Goal: Transaction & Acquisition: Obtain resource

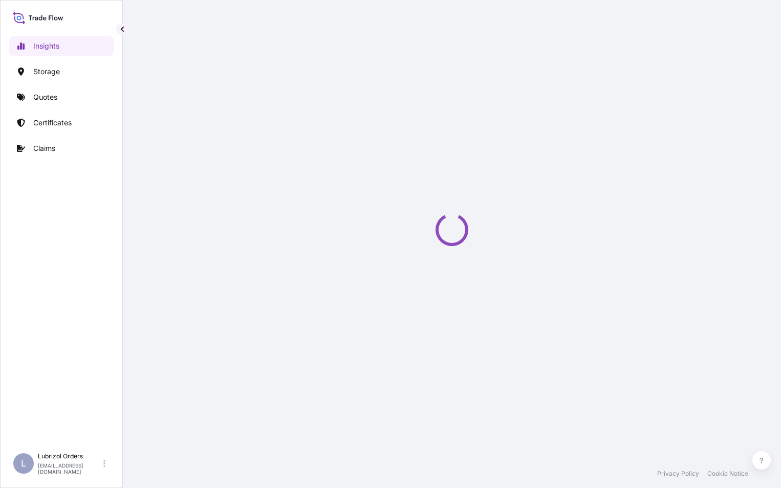
select select "2025"
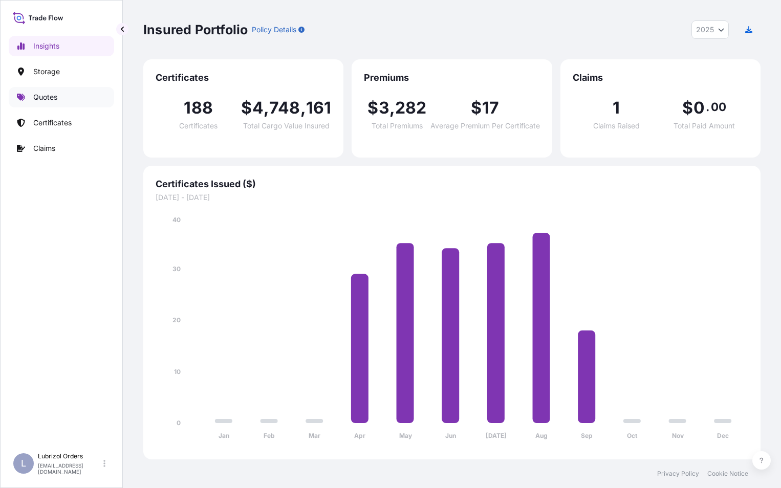
click at [41, 95] on p "Quotes" at bounding box center [45, 97] width 24 height 10
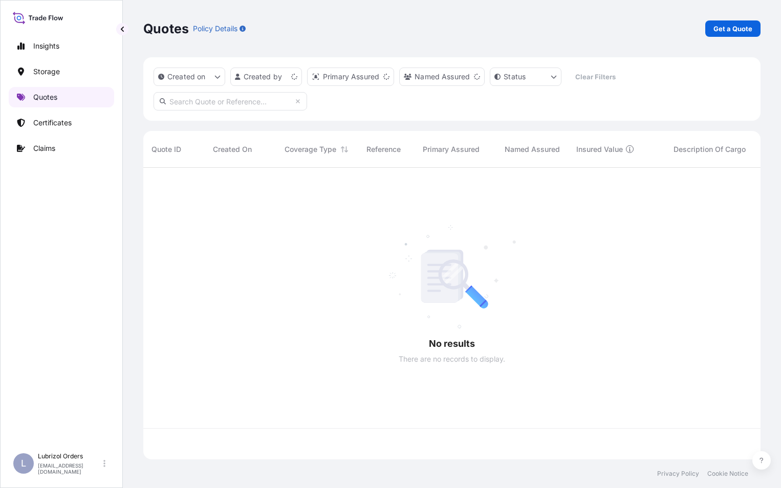
scroll to position [290, 609]
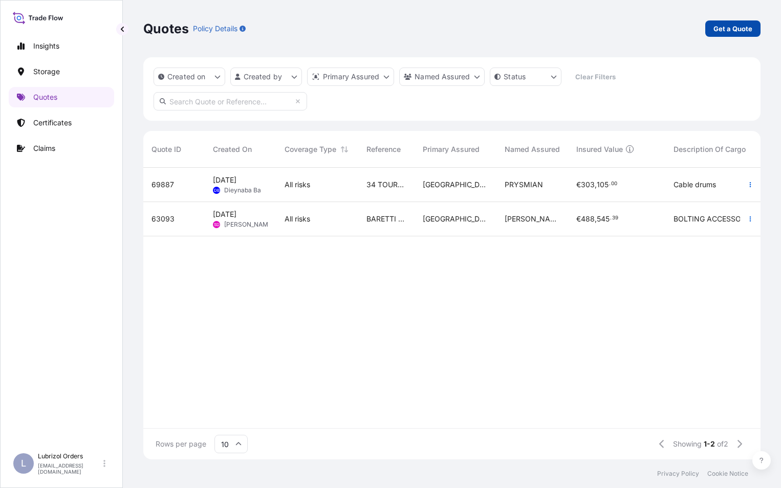
click at [737, 29] on p "Get a Quote" at bounding box center [732, 29] width 39 height 10
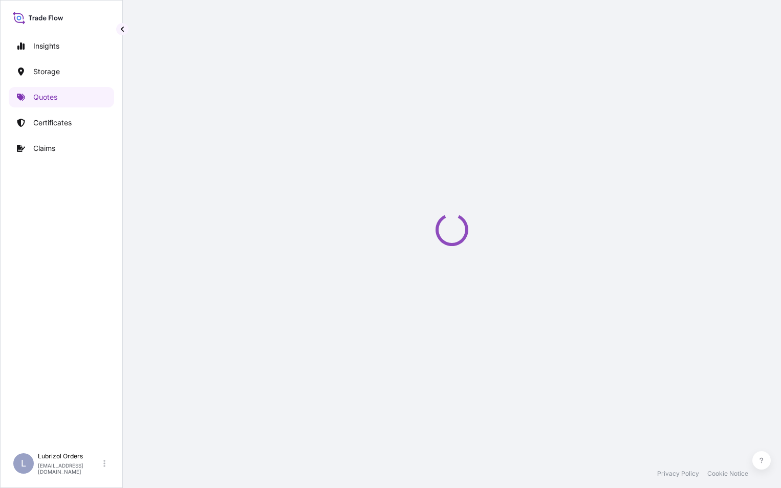
scroll to position [16, 0]
select select "Water"
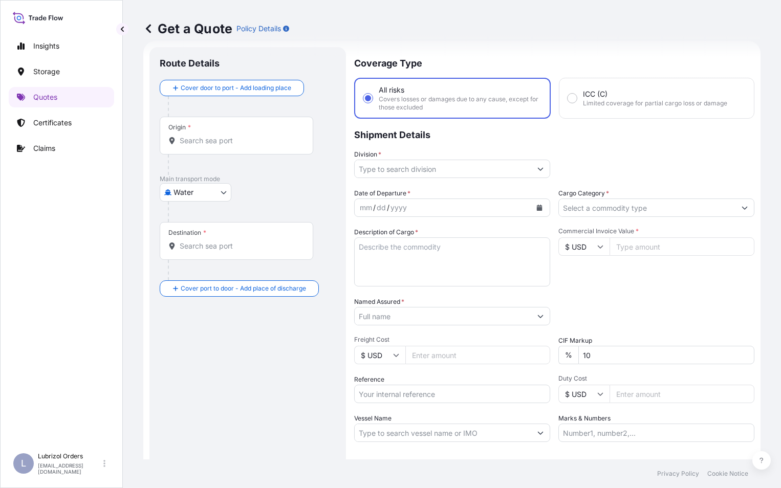
click at [397, 391] on input "Reference" at bounding box center [452, 394] width 196 height 18
paste input "1155540600;"
type input "1155540600"
click at [231, 150] on div "Origin *" at bounding box center [236, 136] width 153 height 38
click at [231, 146] on input "Origin *" at bounding box center [240, 141] width 121 height 10
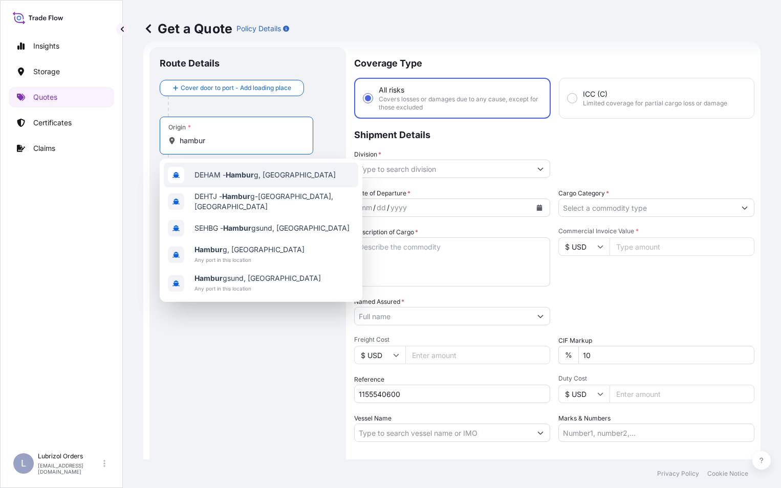
click at [215, 178] on span "DEHAM - Hambur g, [GEOGRAPHIC_DATA]" at bounding box center [264, 175] width 141 height 10
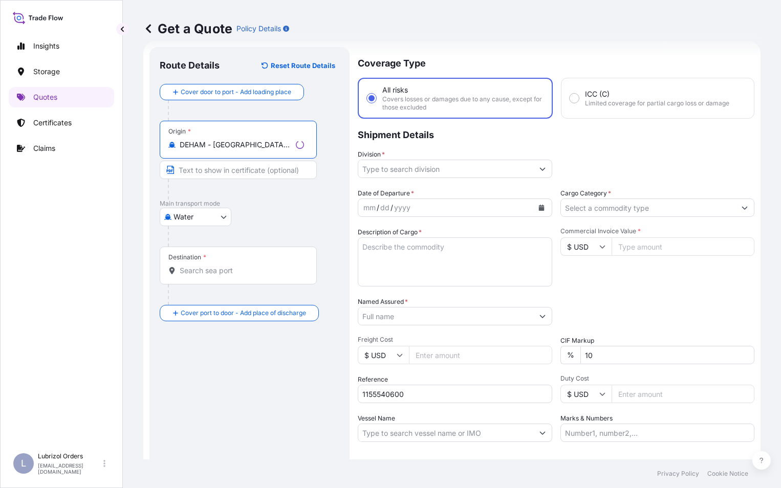
type input "DEHAM - [GEOGRAPHIC_DATA], [GEOGRAPHIC_DATA]"
click at [213, 279] on div "Destination *" at bounding box center [238, 266] width 157 height 38
click at [213, 276] on input "Destination *" at bounding box center [242, 271] width 124 height 10
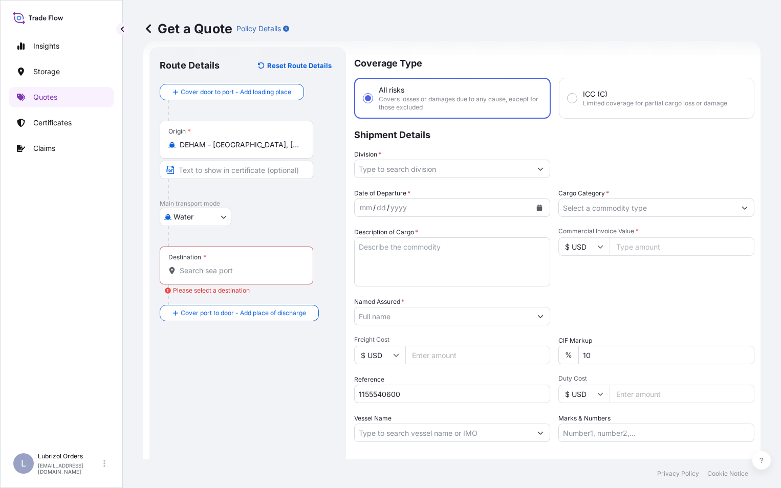
paste textarea "4 DRUMS OF [PERSON_NAME] (R) 75X, DRS CL 8 UN 2586 PKG III NW 840 KGS GW 872 KG…"
click at [425, 261] on textarea "Description of Cargo *" at bounding box center [452, 261] width 196 height 49
type textarea "4 DRUMS OF [PERSON_NAME] (R) 75X, DRS CL 8 UN 2586 PKG III NW 840 KGS GW 872 KG…"
click at [197, 270] on input "Destination * Please select a destination" at bounding box center [240, 271] width 121 height 10
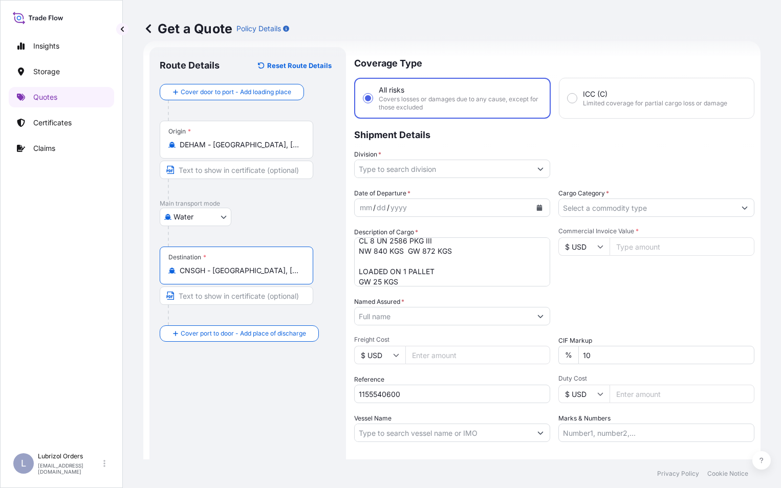
type input "CNSGH - [GEOGRAPHIC_DATA], [GEOGRAPHIC_DATA]"
click at [386, 166] on input "Division *" at bounding box center [443, 169] width 177 height 18
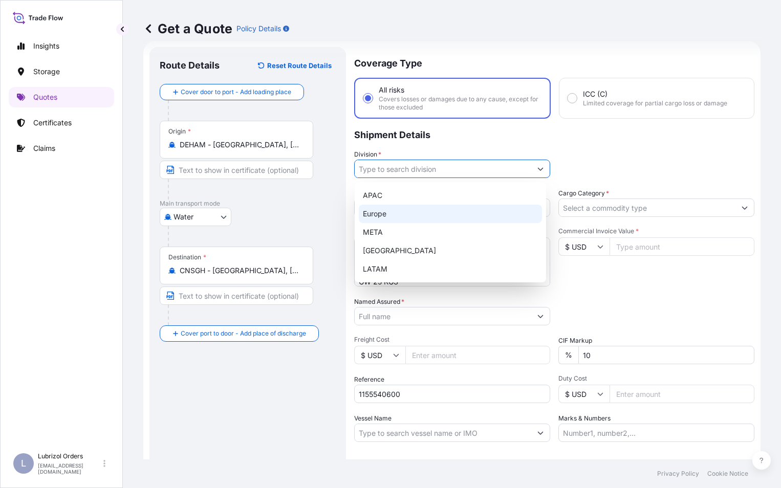
click at [380, 206] on div "Europe" at bounding box center [450, 214] width 183 height 18
type input "Europe"
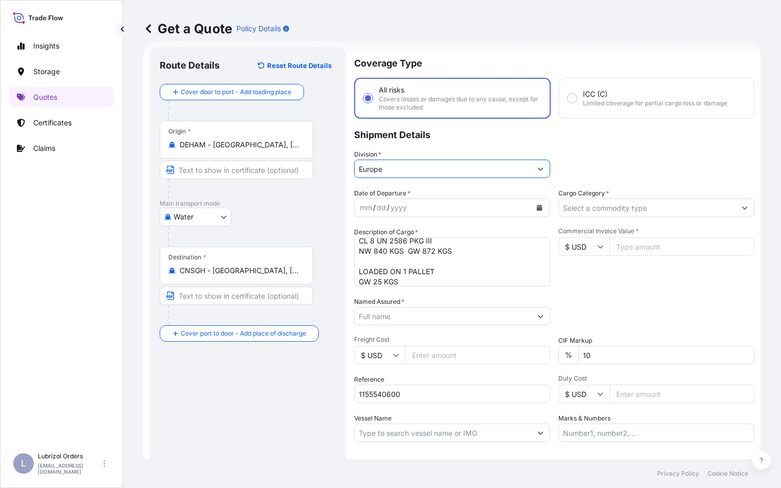
click at [589, 206] on input "Cargo Category *" at bounding box center [647, 208] width 177 height 18
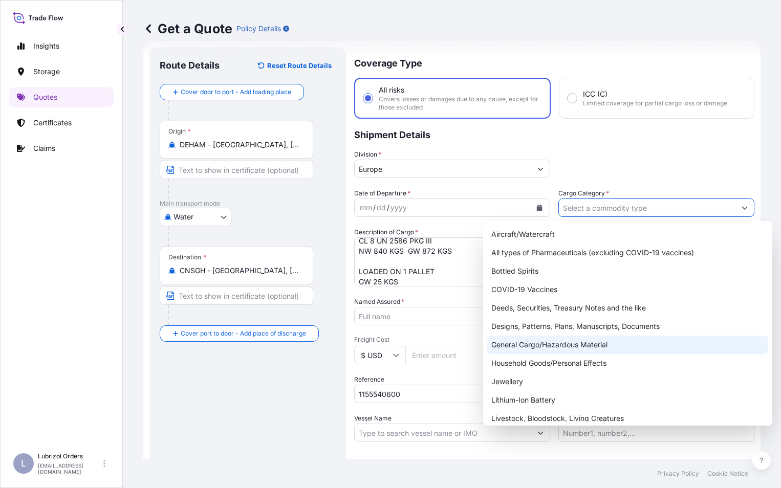
click at [532, 349] on div "General Cargo/Hazardous Material" at bounding box center [627, 345] width 281 height 18
type input "General Cargo/Hazardous Material"
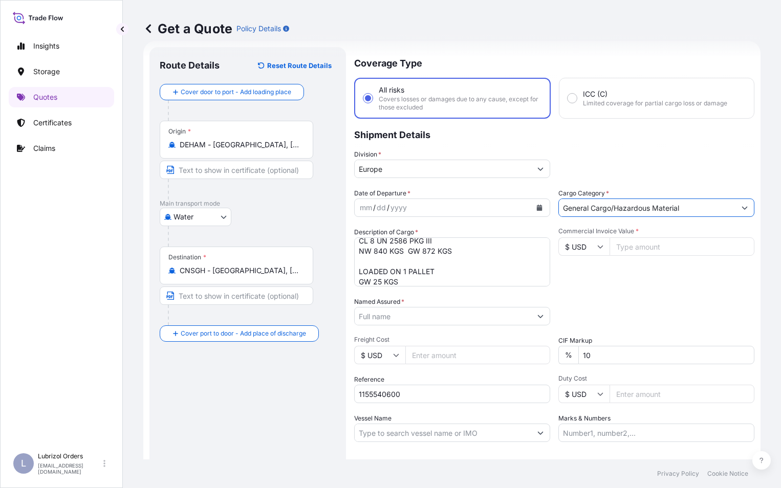
click at [366, 210] on div "mm" at bounding box center [366, 208] width 14 height 12
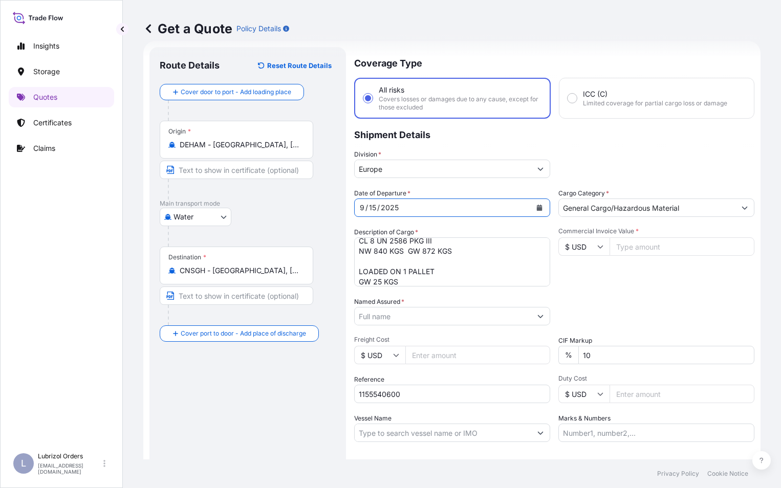
click at [581, 248] on input "$ USD" at bounding box center [583, 246] width 51 height 18
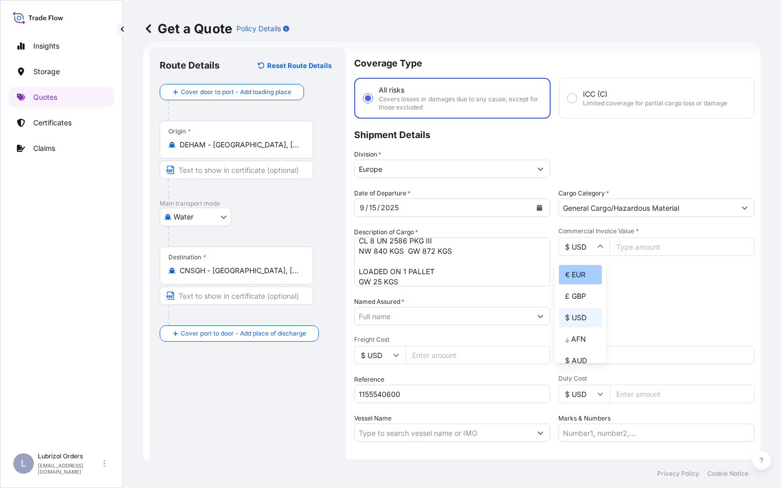
click at [573, 277] on div "€ EUR" at bounding box center [580, 274] width 43 height 19
type input "€ EUR"
click at [644, 247] on input "Commercial Invoice Value *" at bounding box center [681, 246] width 145 height 18
type input "5356.03"
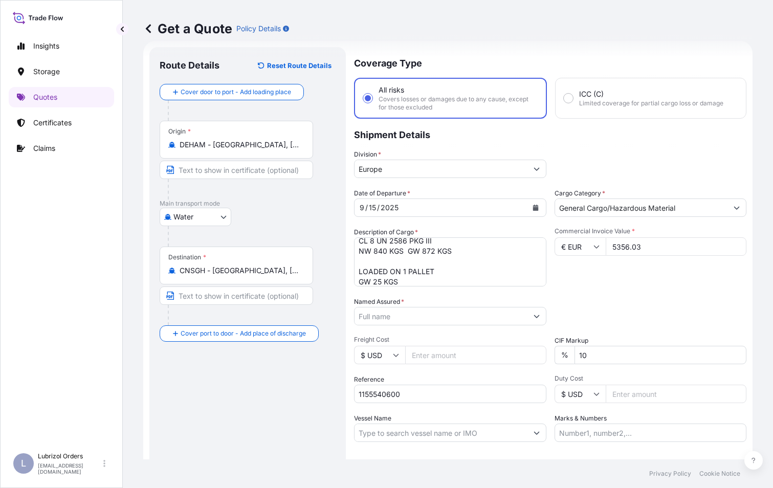
click at [397, 316] on input "Named Assured *" at bounding box center [441, 316] width 173 height 18
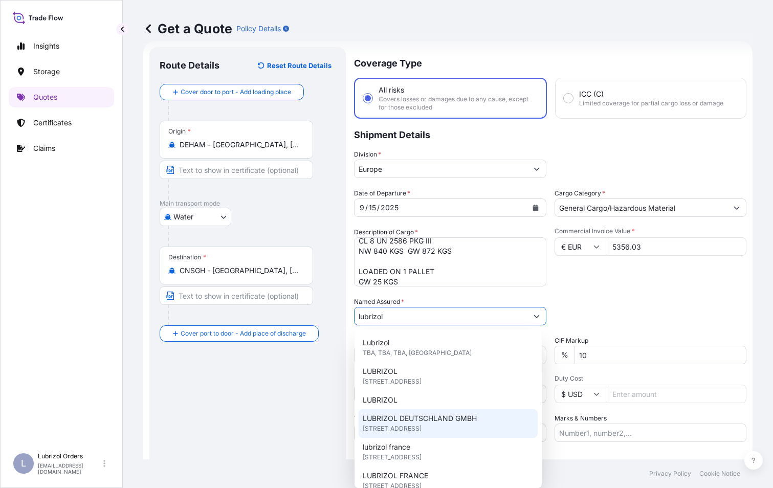
click at [404, 423] on span "LUBRIZOL DEUTSCHLAND GMBH" at bounding box center [420, 418] width 114 height 10
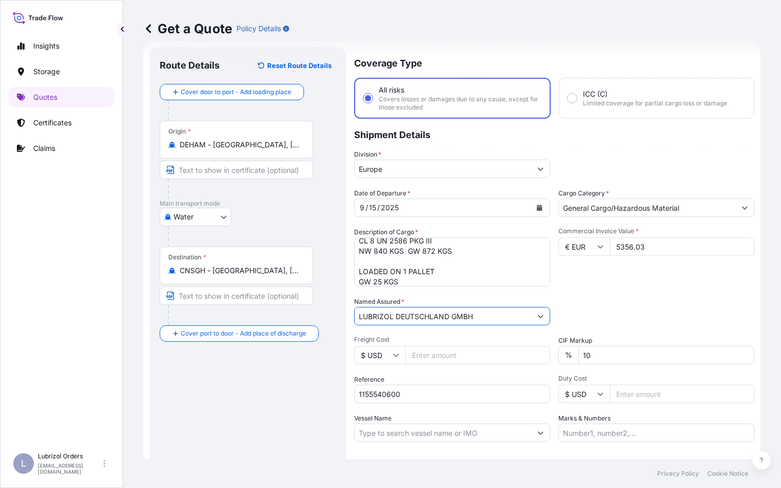
type input "LUBRIZOL DEUTSCHLAND GMBH"
click at [616, 308] on div "Packing Category Type to search a container mode Please select a primary mode o…" at bounding box center [656, 311] width 196 height 29
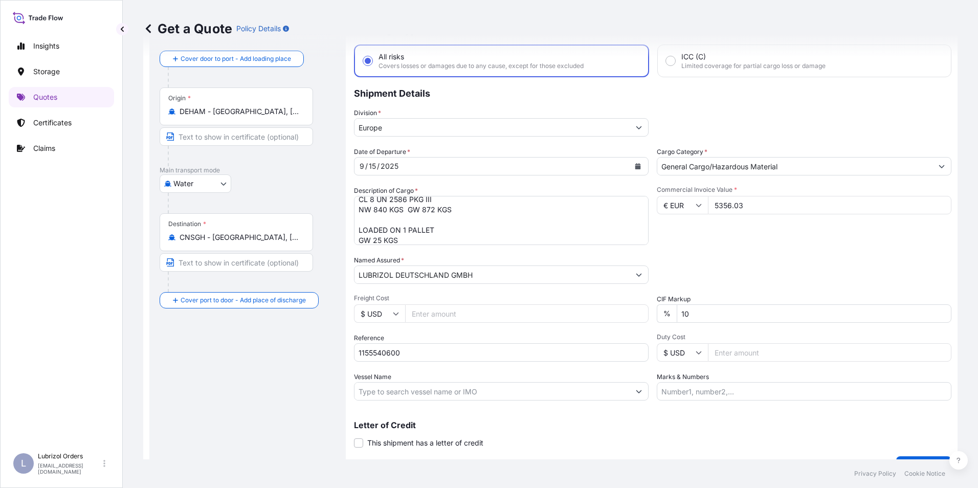
scroll to position [73, 0]
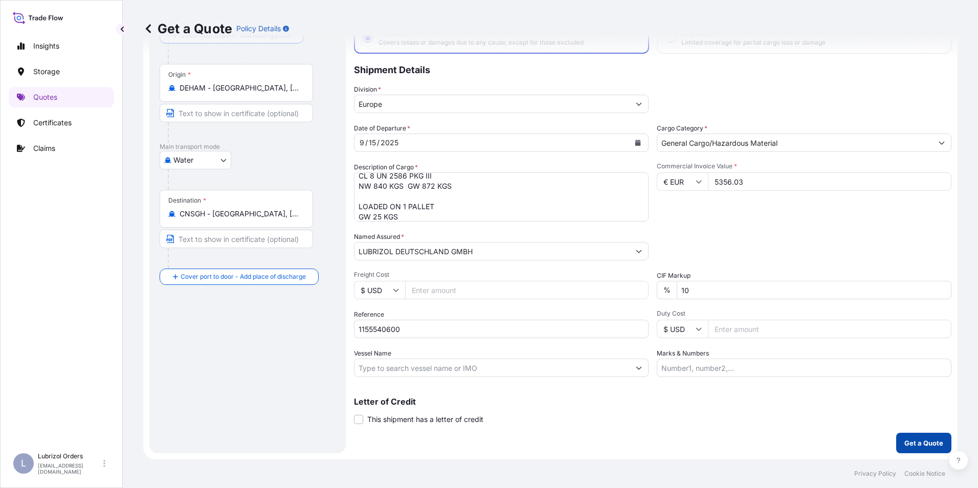
click at [780, 442] on p "Get a Quote" at bounding box center [924, 443] width 39 height 10
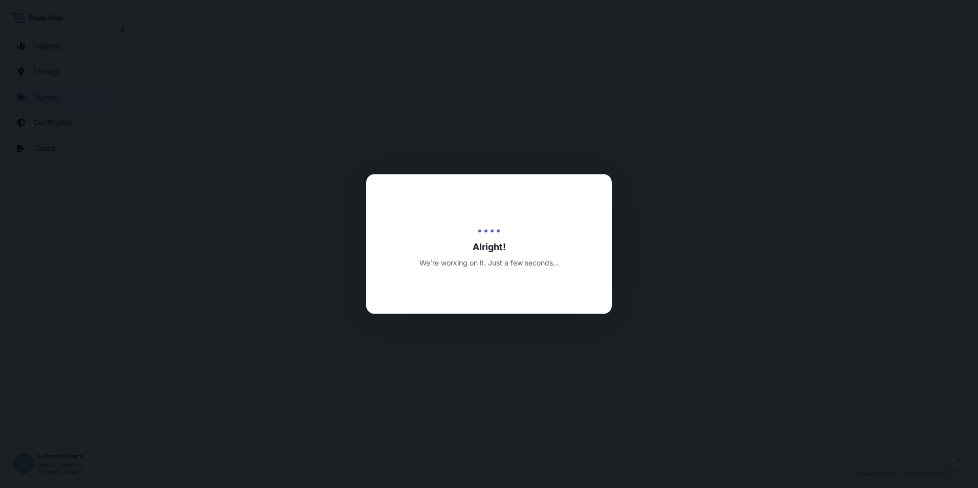
select select "Water"
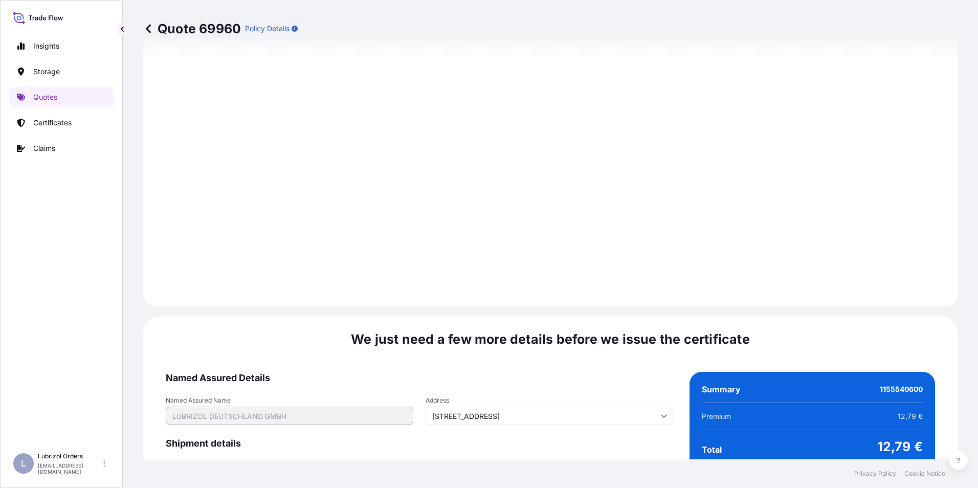
scroll to position [1463, 0]
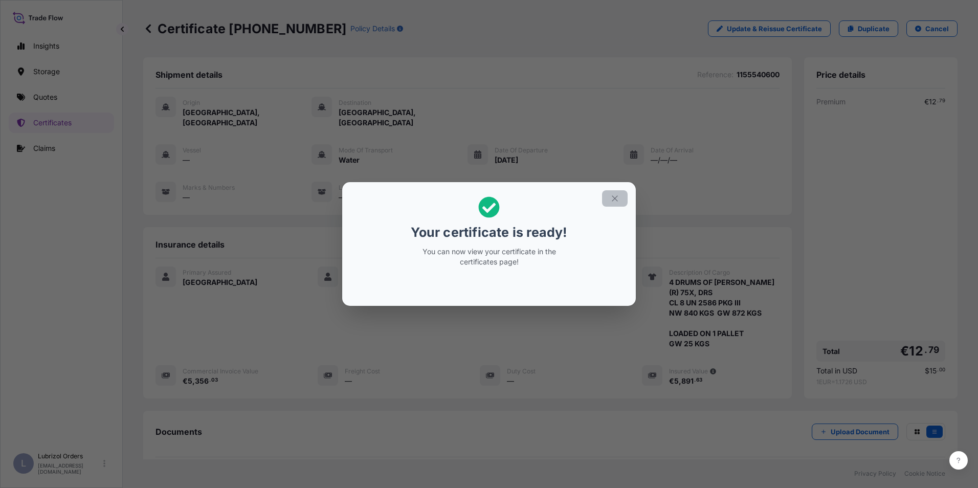
click at [615, 198] on icon "button" at bounding box center [614, 198] width 9 height 9
